Goal: Task Accomplishment & Management: Manage account settings

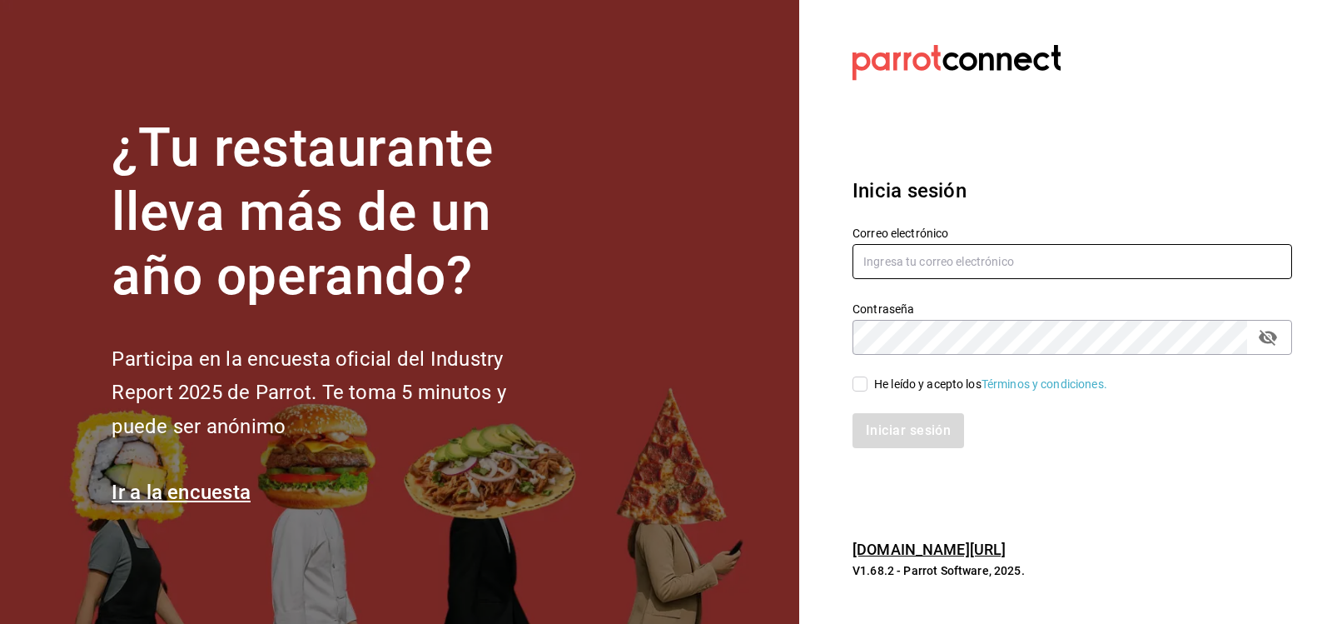
type input "[EMAIL_ADDRESS][DOMAIN_NAME]"
click at [861, 386] on input "He leído y acepto los Términos y condiciones." at bounding box center [860, 383] width 15 height 15
checkbox input "true"
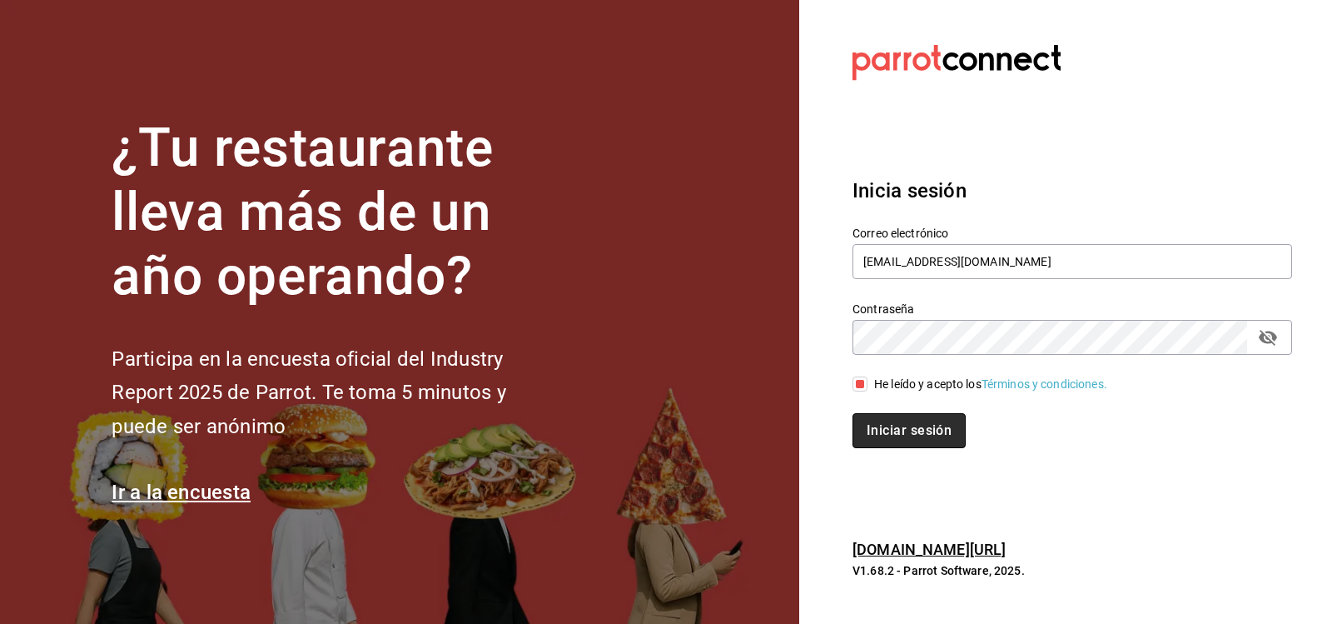
click at [898, 428] on button "Iniciar sesión" at bounding box center [909, 430] width 113 height 35
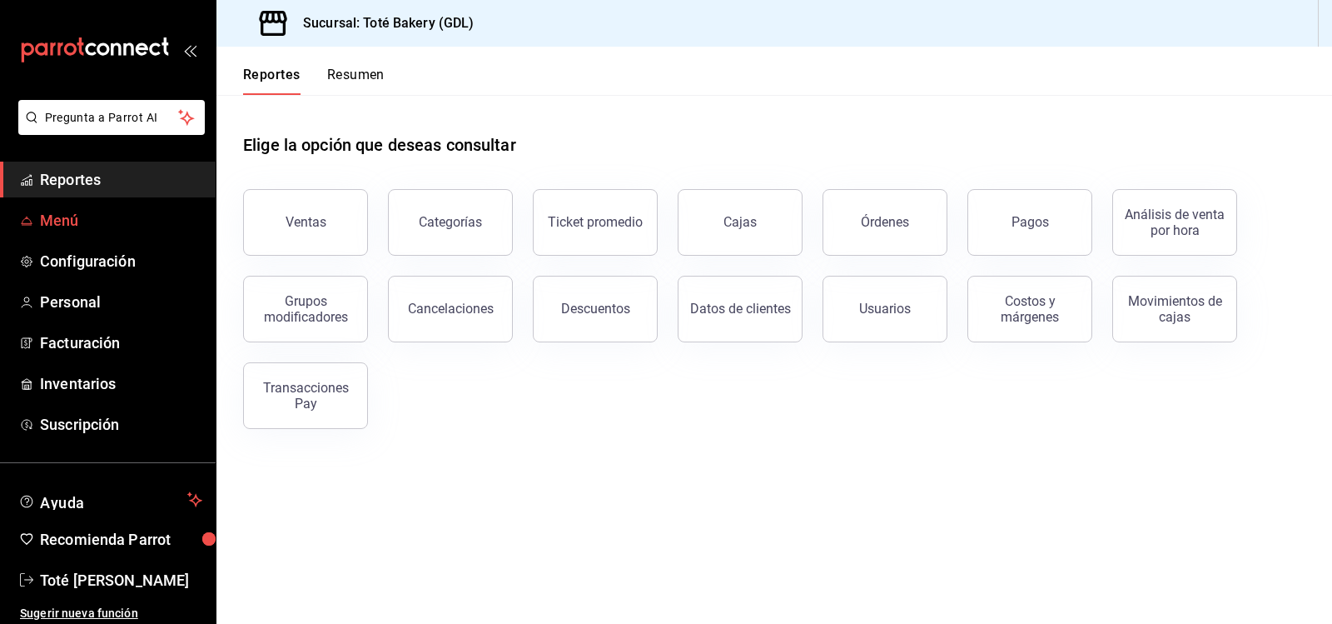
click at [72, 221] on span "Menú" at bounding box center [121, 220] width 162 height 22
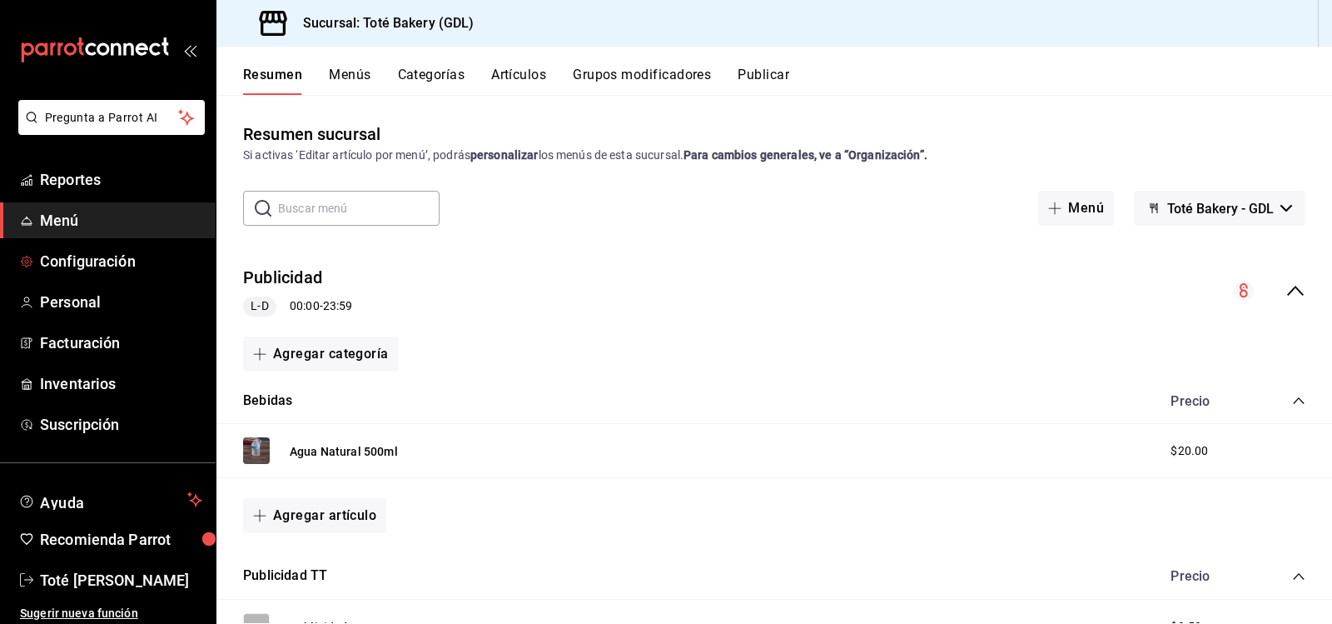
click at [93, 236] on link "Menú" at bounding box center [108, 220] width 216 height 36
click at [94, 261] on span "Configuración" at bounding box center [121, 261] width 162 height 22
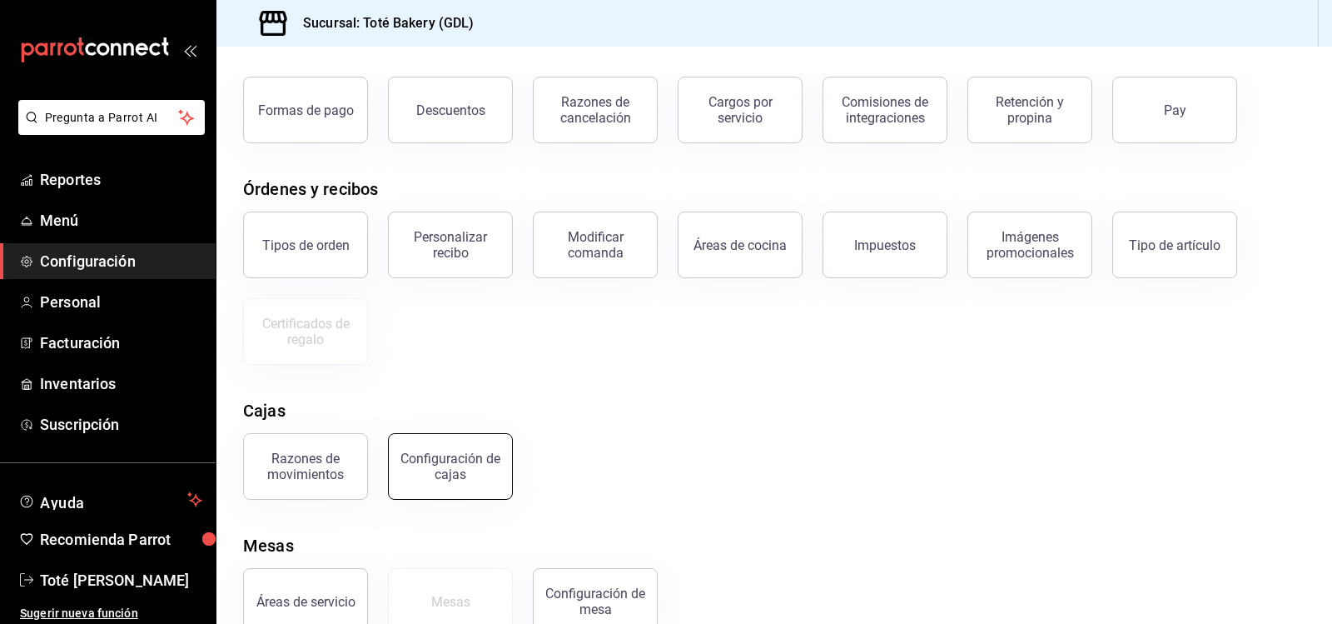
scroll to position [100, 0]
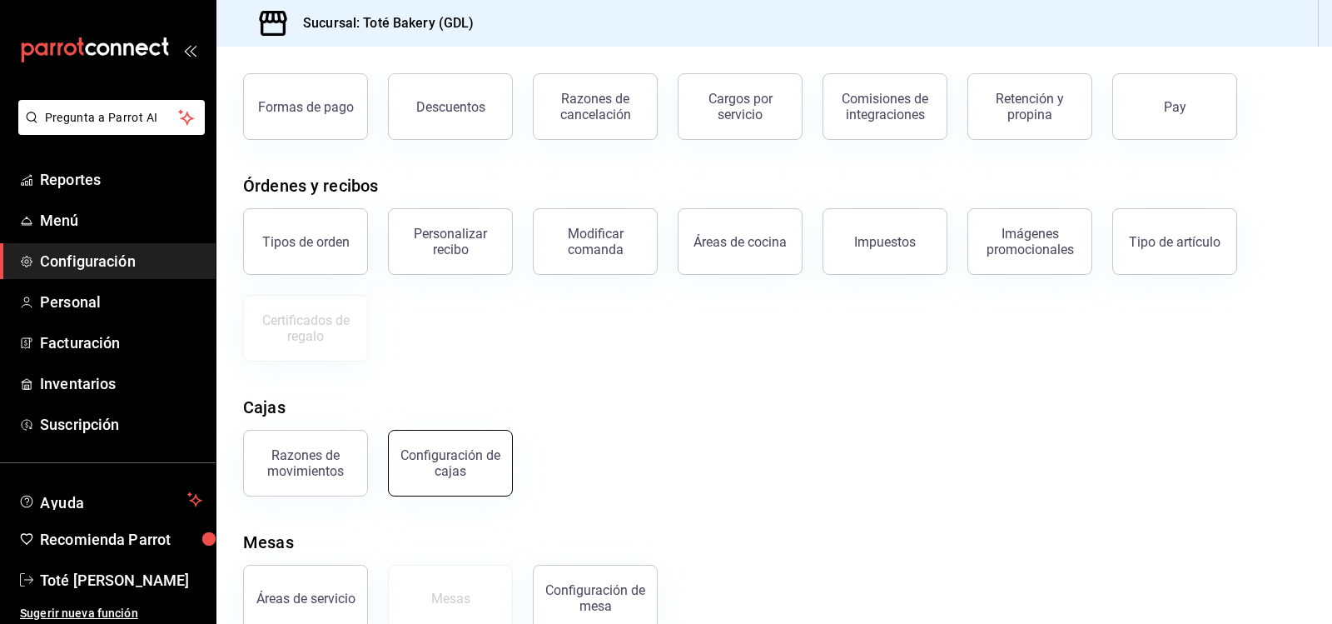
click at [437, 476] on div "Configuración de cajas" at bounding box center [450, 463] width 103 height 32
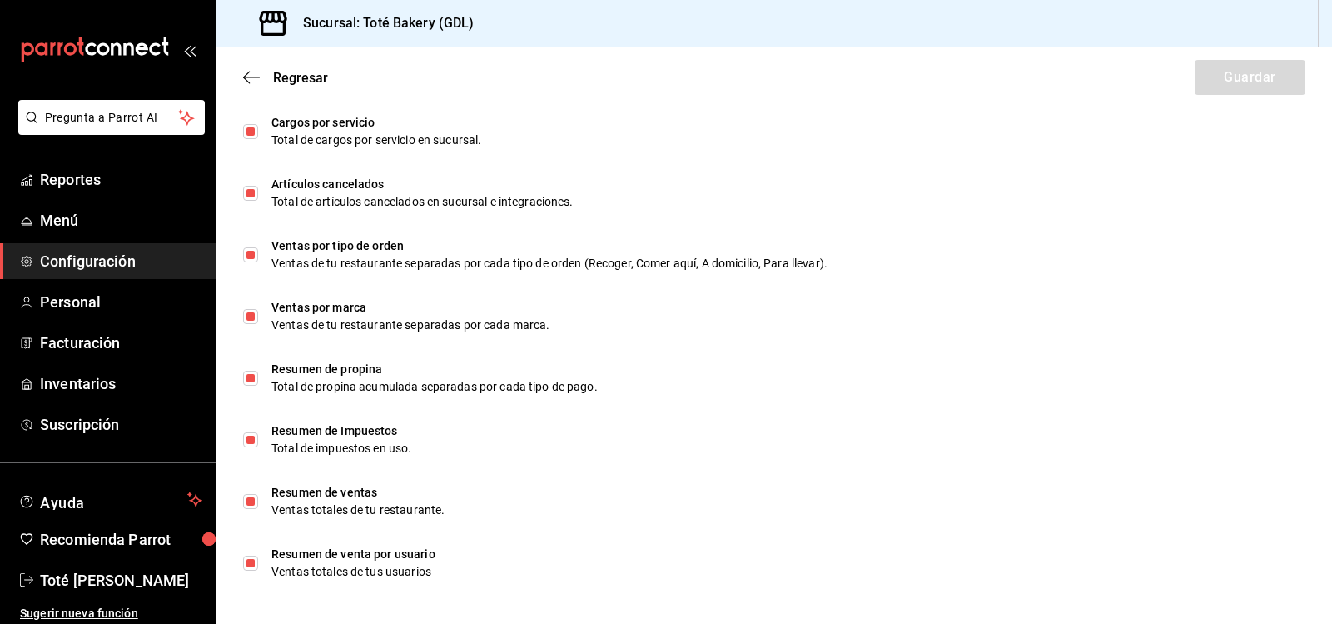
scroll to position [1019, 0]
click at [246, 73] on icon "button" at bounding box center [251, 77] width 17 height 15
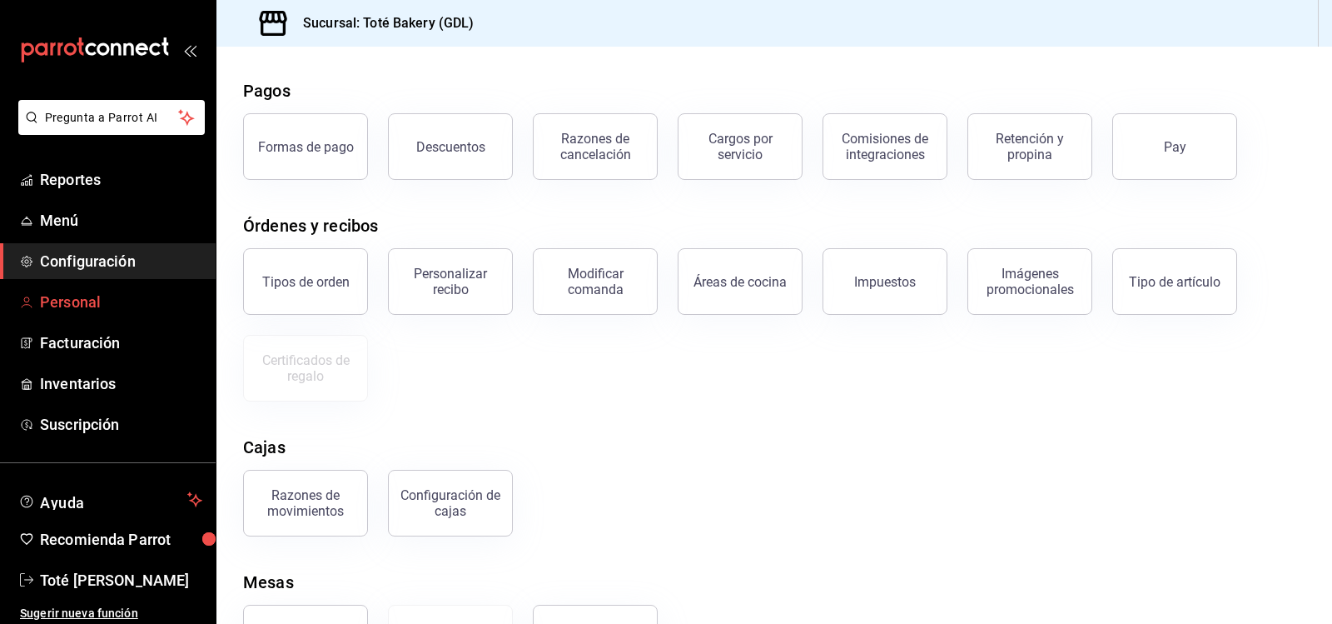
click at [117, 301] on span "Personal" at bounding box center [121, 302] width 162 height 22
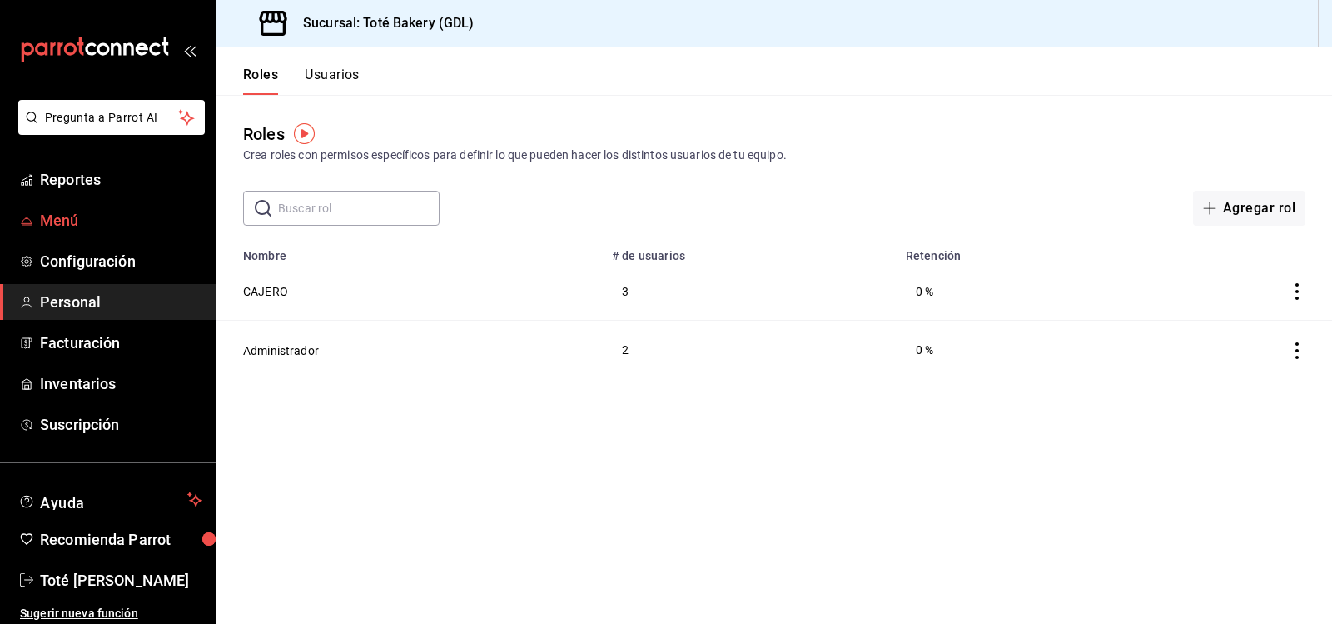
scroll to position [4, 0]
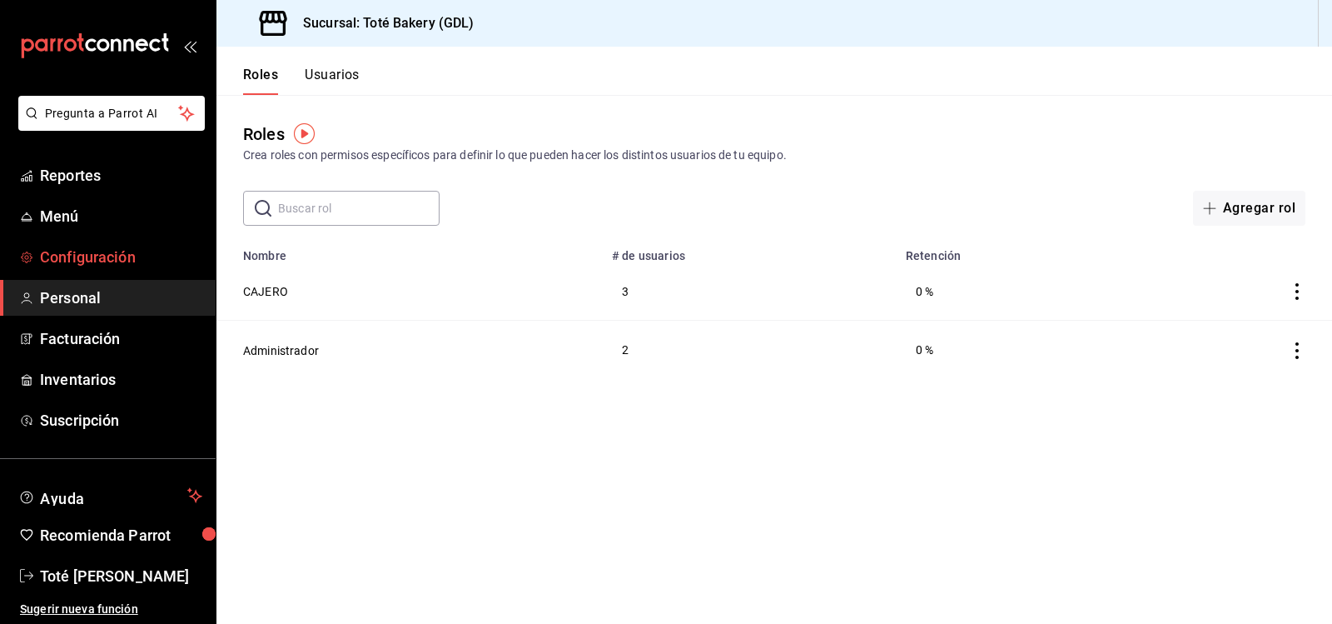
click at [113, 246] on span "Configuración" at bounding box center [121, 257] width 162 height 22
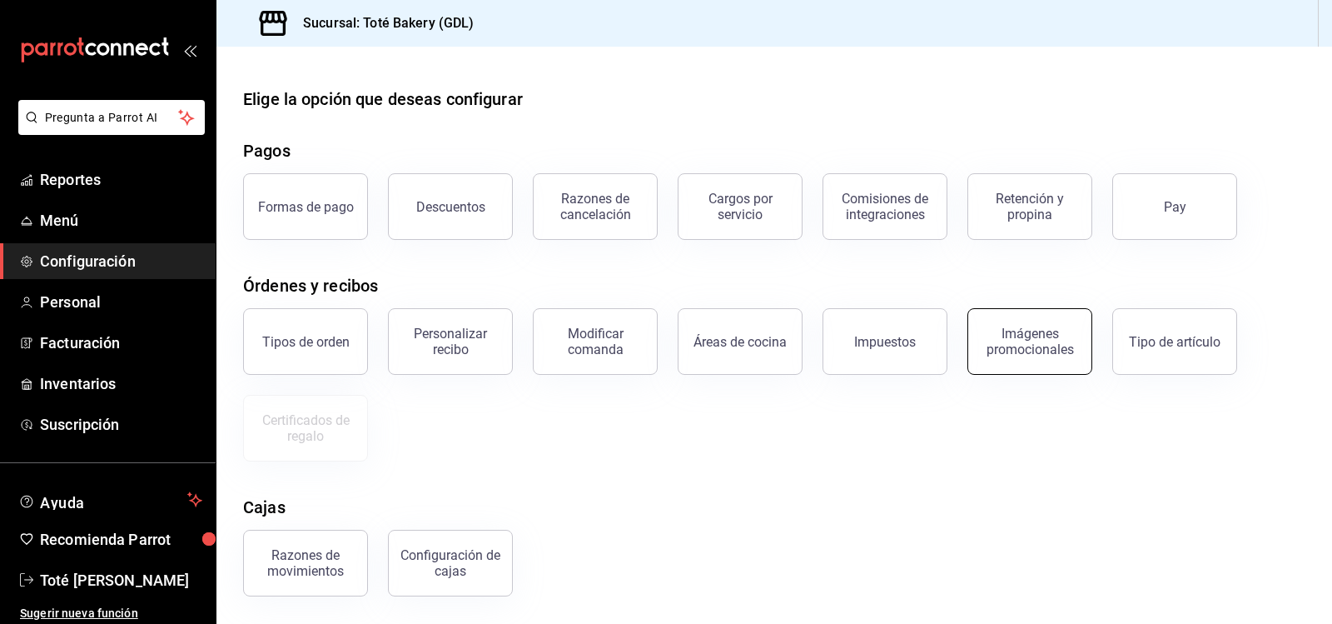
click at [1048, 349] on div "Imágenes promocionales" at bounding box center [1029, 342] width 103 height 32
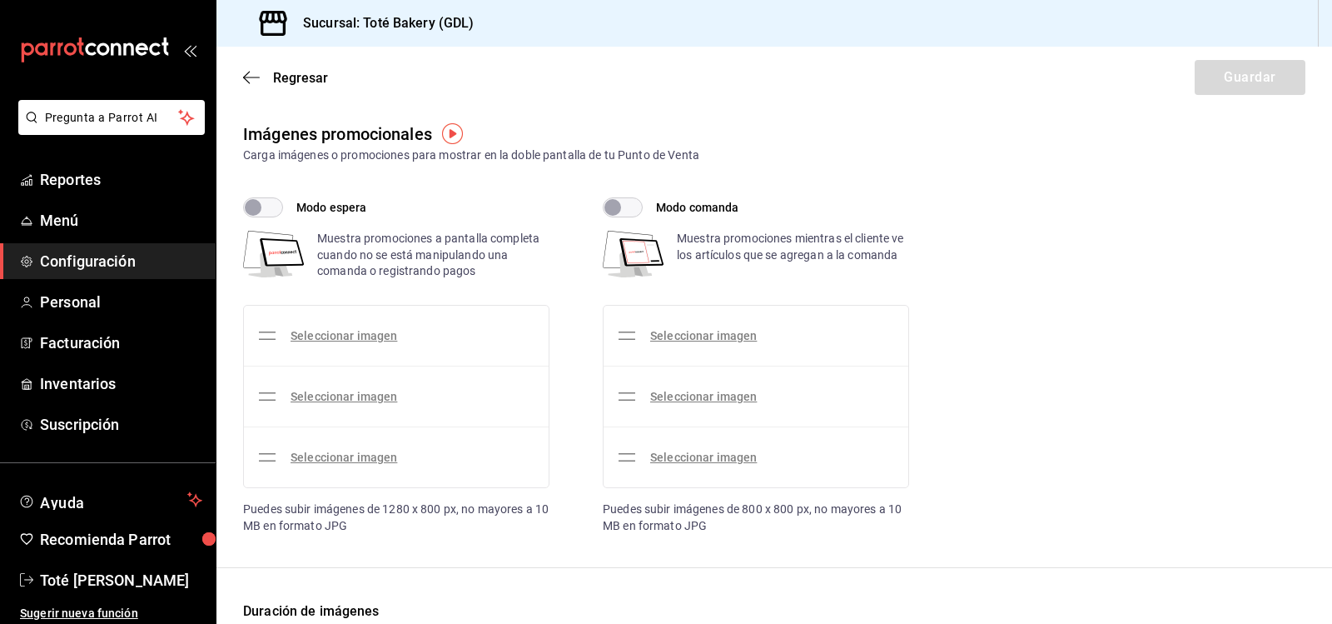
checkbox input "true"
type input "4"
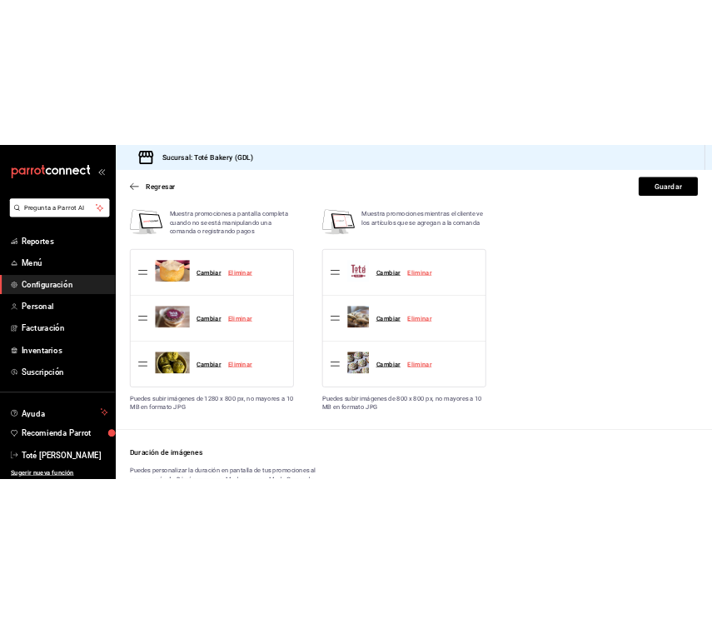
scroll to position [195, 0]
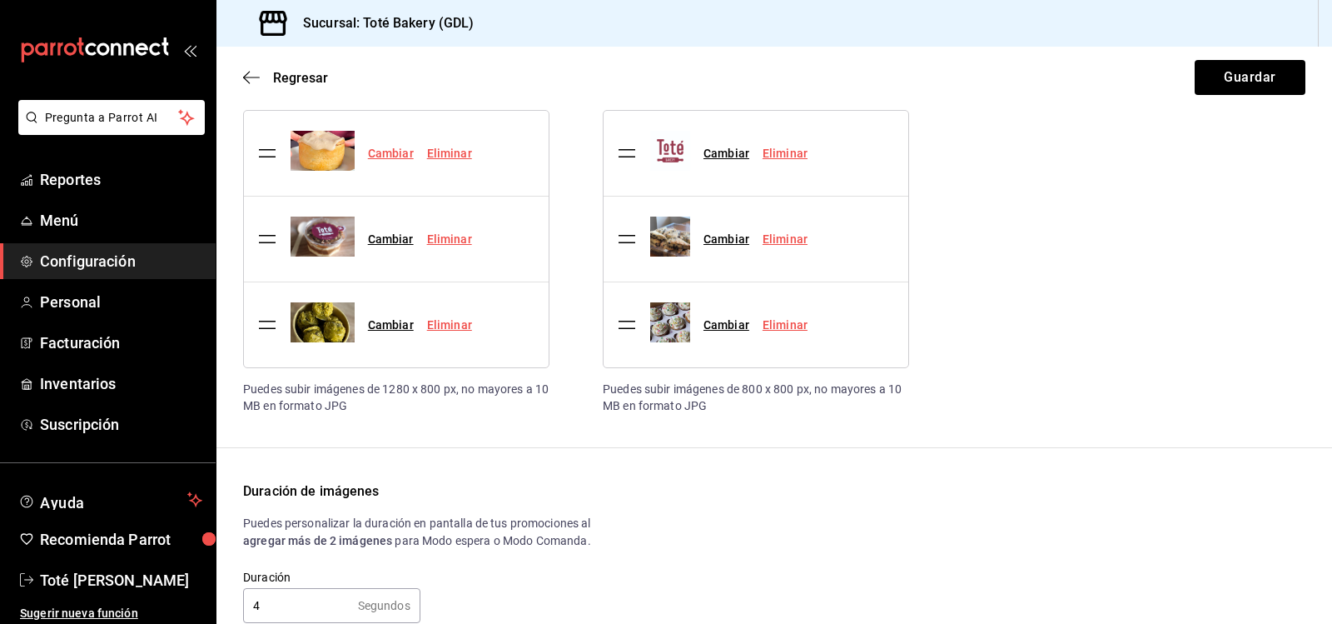
click at [390, 153] on link "Cambiar" at bounding box center [391, 153] width 46 height 13
click at [0, 0] on input "Cambiar" at bounding box center [0, 0] width 0 height 0
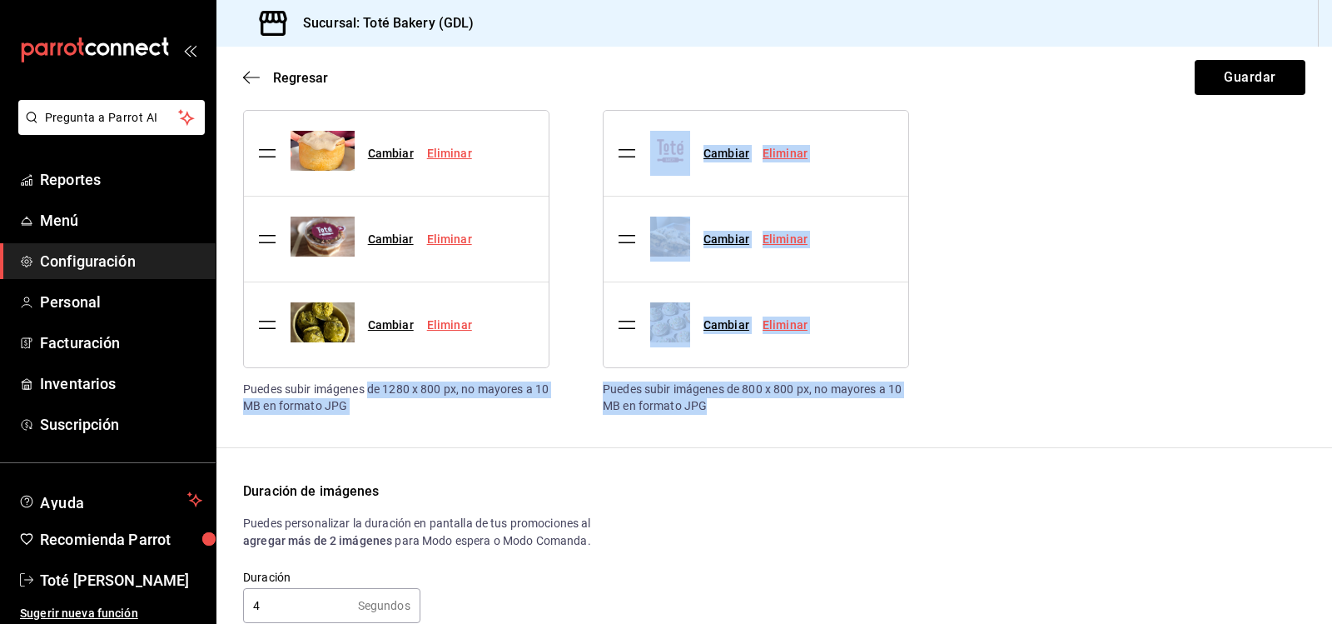
drag, startPoint x: 385, startPoint y: 416, endPoint x: 370, endPoint y: 390, distance: 31.0
click at [370, 390] on div "Imágenes promocionales Carga imágenes o promociones para mostrar en la doble pa…" at bounding box center [774, 288] width 1116 height 723
copy div "de 1280 x 800 px, no mayores a 10 MB en formato JPG Modo comanda Muestra promoc…"
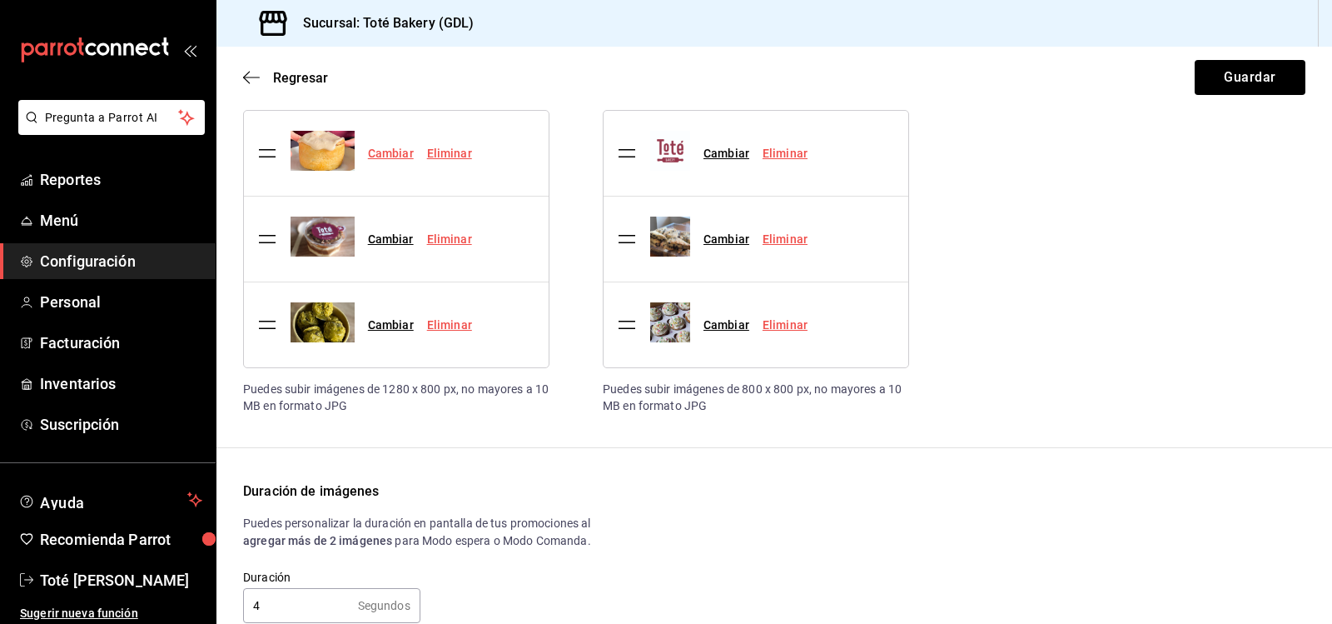
click at [393, 152] on link "Cambiar" at bounding box center [391, 153] width 46 height 13
click at [0, 0] on input "Cambiar" at bounding box center [0, 0] width 0 height 0
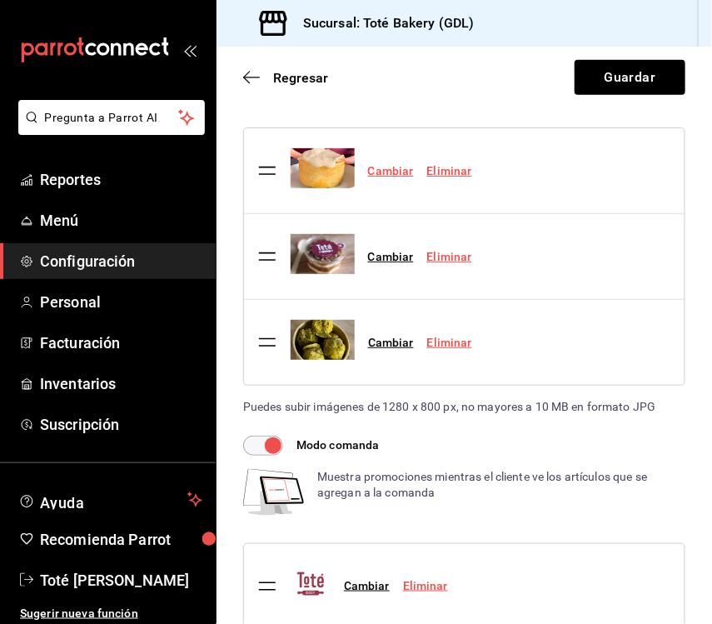
click at [391, 170] on link "Cambiar" at bounding box center [391, 170] width 46 height 13
click at [0, 0] on input "Cambiar" at bounding box center [0, 0] width 0 height 0
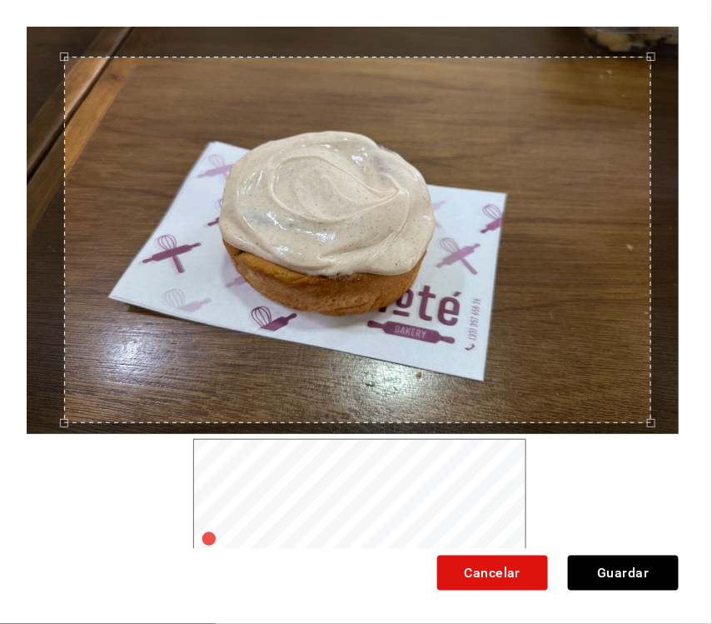
click at [401, 283] on div "Use the arrow keys to move the crop selection area" at bounding box center [357, 240] width 587 height 366
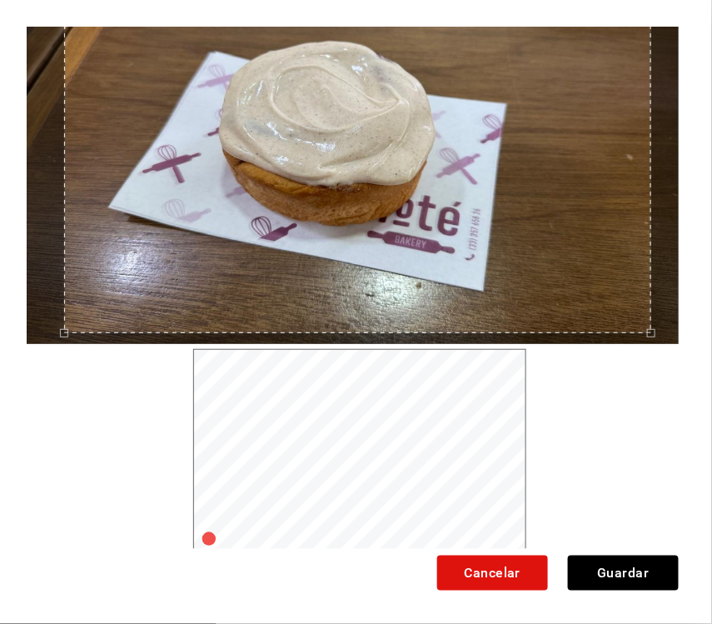
scroll to position [104, 0]
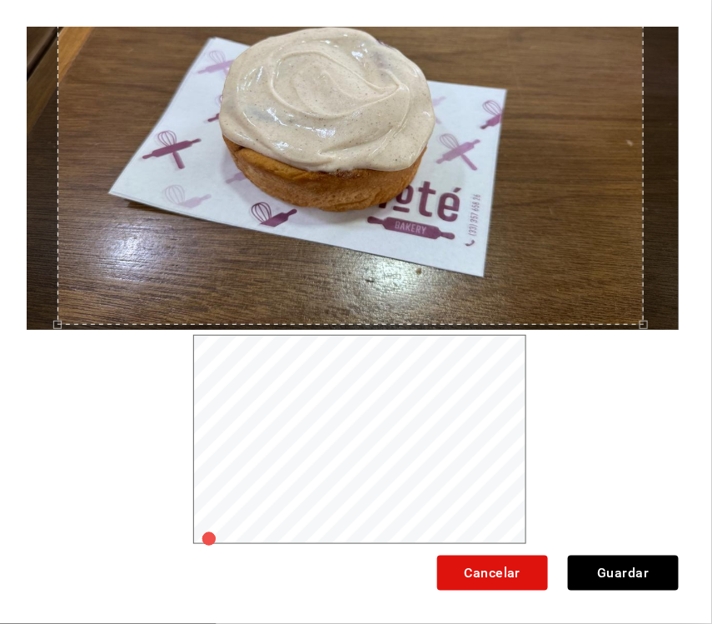
click at [353, 141] on div "Use the arrow keys to move the crop selection area" at bounding box center [350, 141] width 587 height 366
click at [465, 574] on button "Cancelar" at bounding box center [492, 572] width 111 height 35
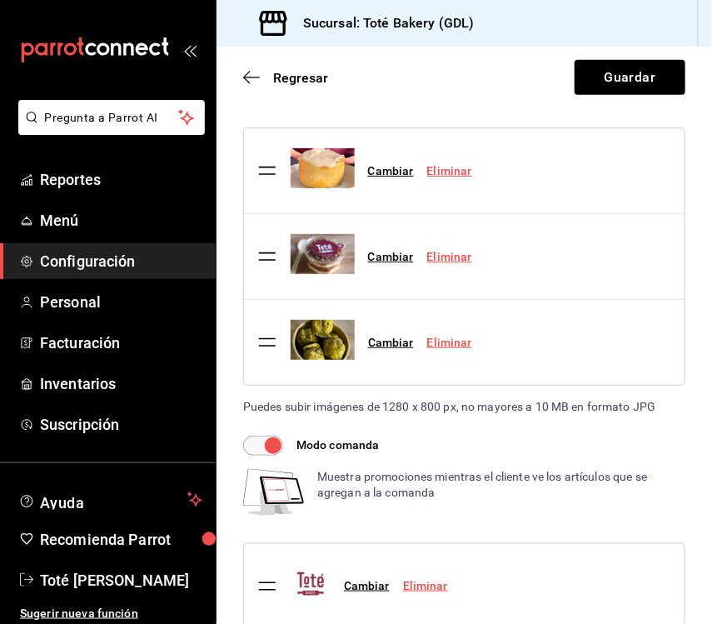
scroll to position [0, 0]
click at [397, 167] on link "Cambiar" at bounding box center [391, 170] width 46 height 13
click at [0, 0] on input "Cambiar" at bounding box center [0, 0] width 0 height 0
click at [385, 165] on link "Cambiar" at bounding box center [391, 170] width 46 height 13
click at [0, 0] on input "Cambiar" at bounding box center [0, 0] width 0 height 0
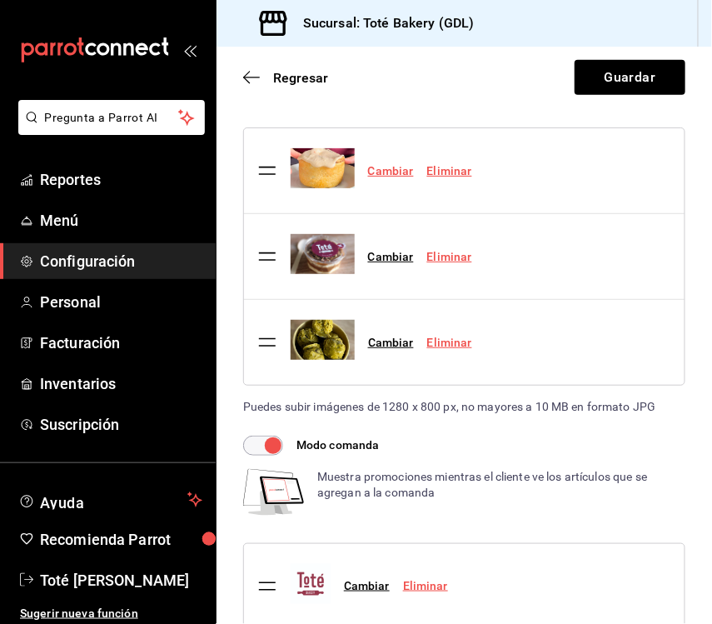
click at [387, 168] on link "Cambiar" at bounding box center [391, 170] width 46 height 13
click at [0, 0] on input "Cambiar" at bounding box center [0, 0] width 0 height 0
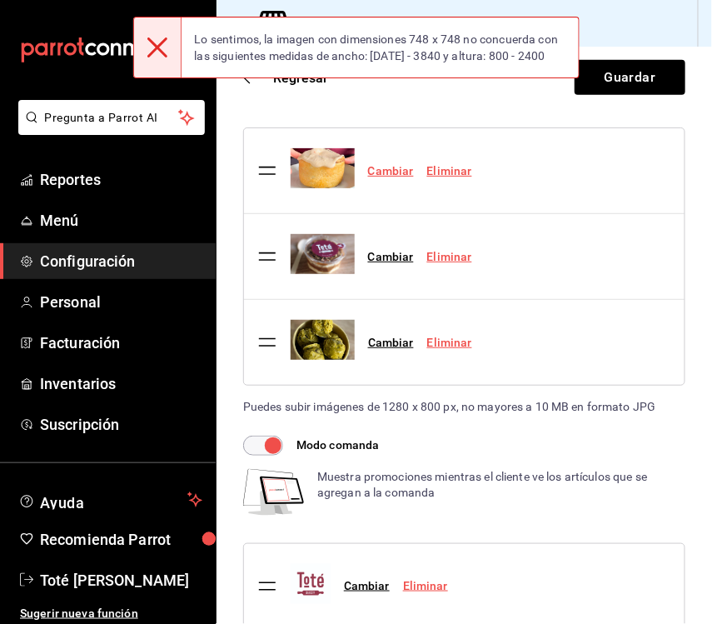
click at [384, 166] on link "Cambiar" at bounding box center [391, 170] width 46 height 13
click at [0, 0] on input "Cambiar" at bounding box center [0, 0] width 0 height 0
